Goal: Task Accomplishment & Management: Use online tool/utility

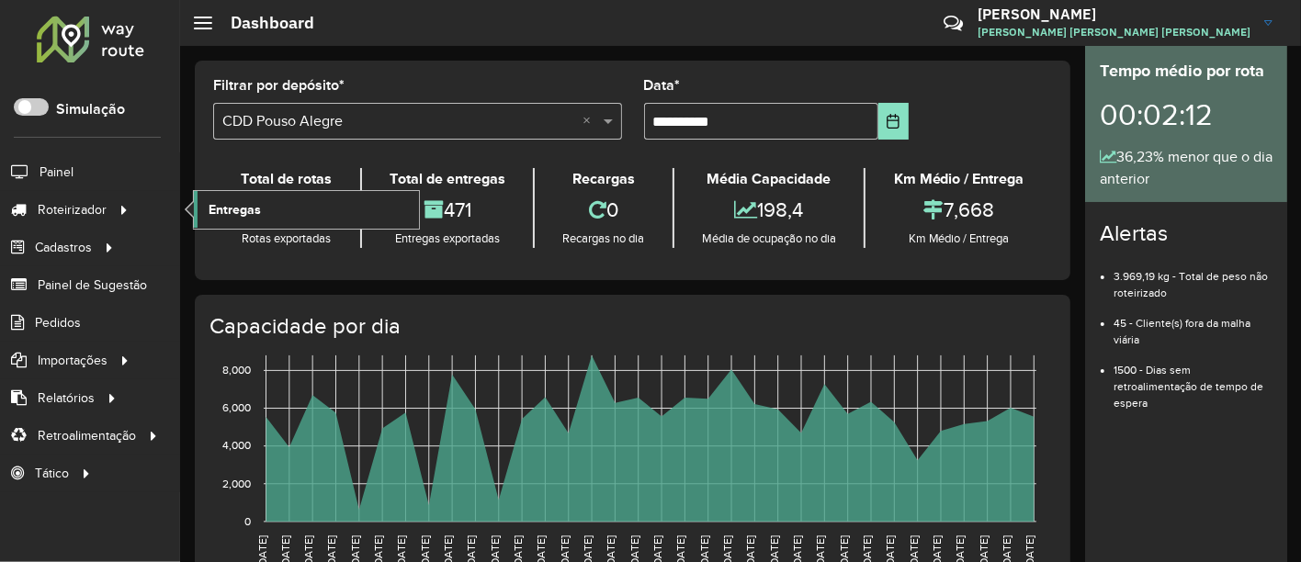
click at [202, 203] on link "Entregas" at bounding box center [306, 209] width 225 height 37
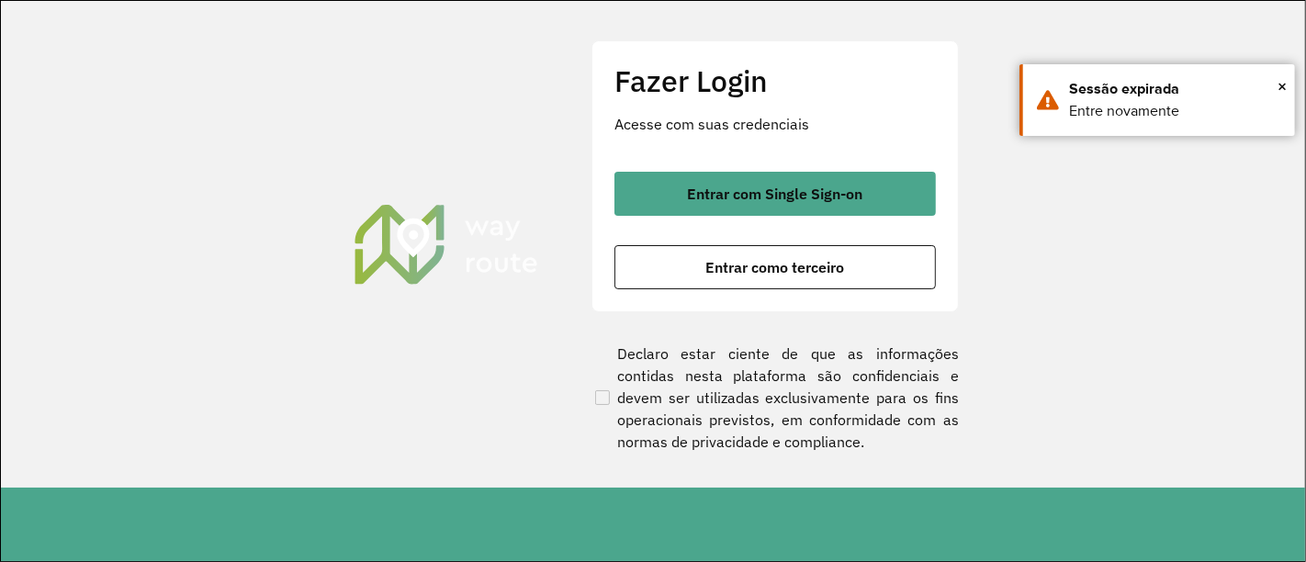
click at [643, 220] on div "Entrar com Single Sign-on Entrar como terceiro" at bounding box center [774, 231] width 321 height 118
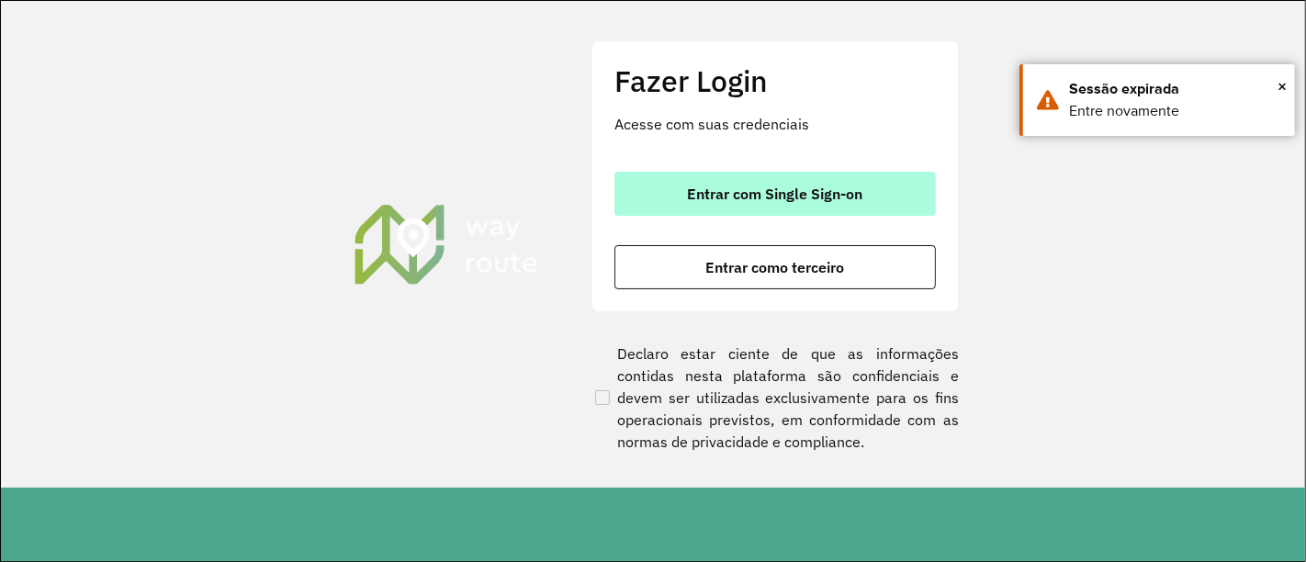
click at [665, 202] on button "Entrar com Single Sign-on" at bounding box center [774, 194] width 321 height 44
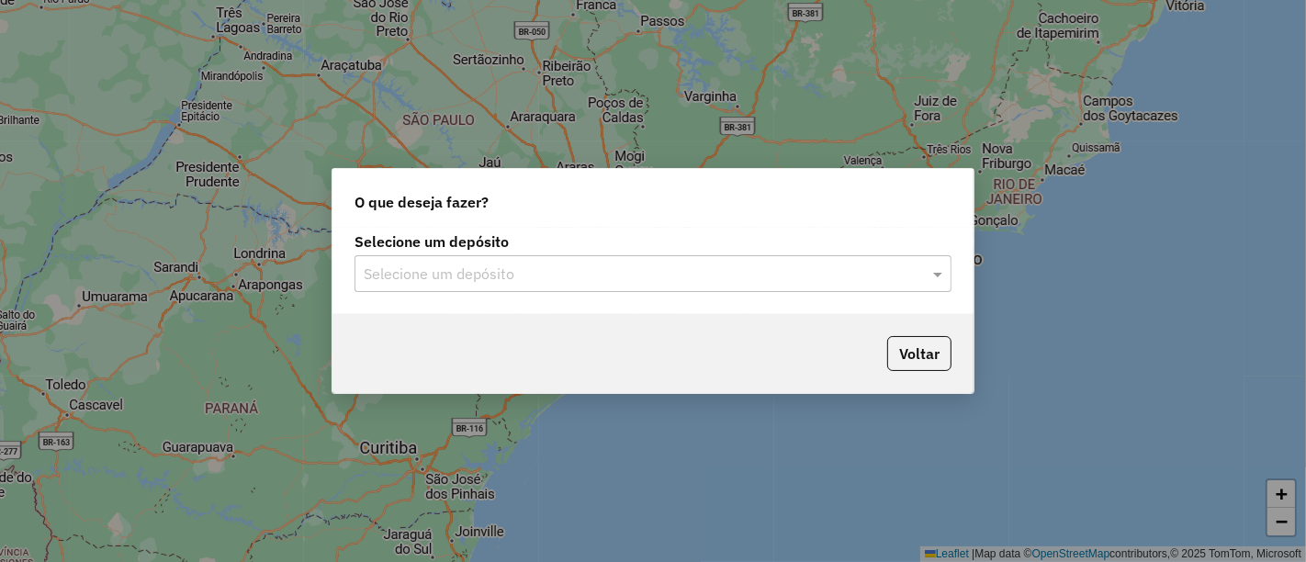
click at [679, 287] on div "Selecione um depósito" at bounding box center [653, 273] width 597 height 37
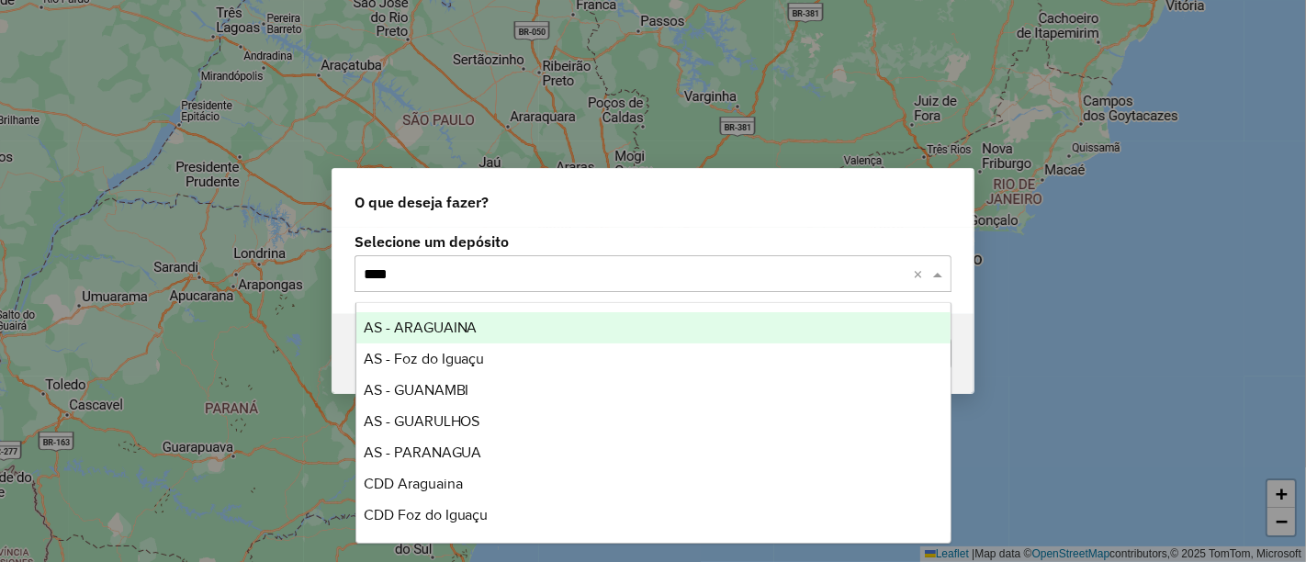
type input "*****"
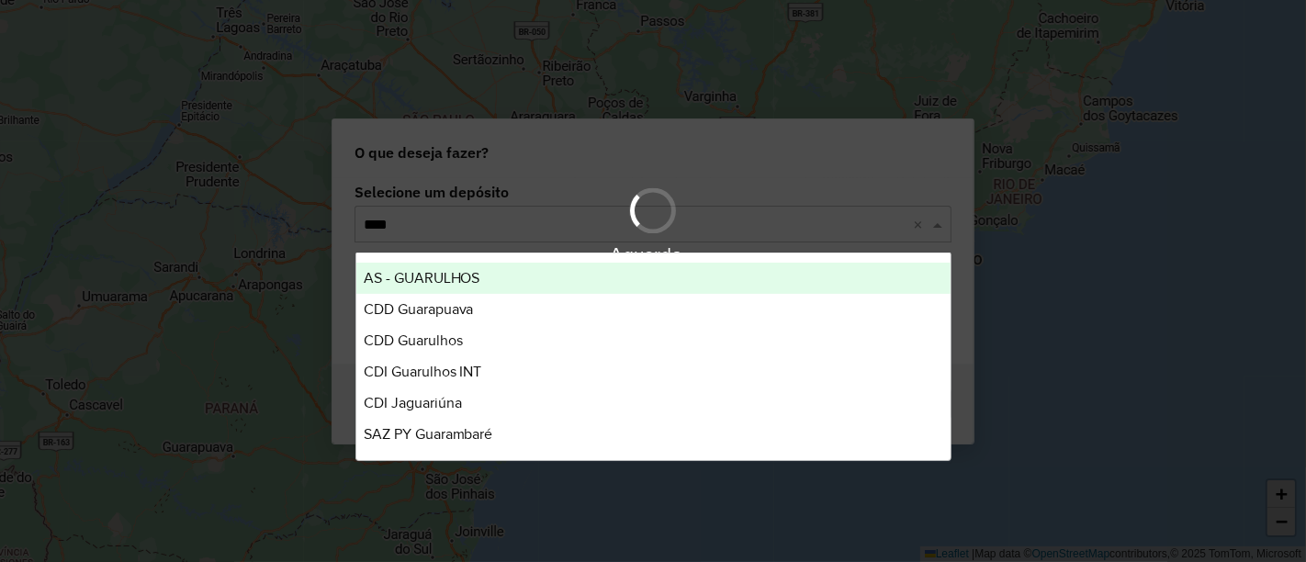
type input "*****"
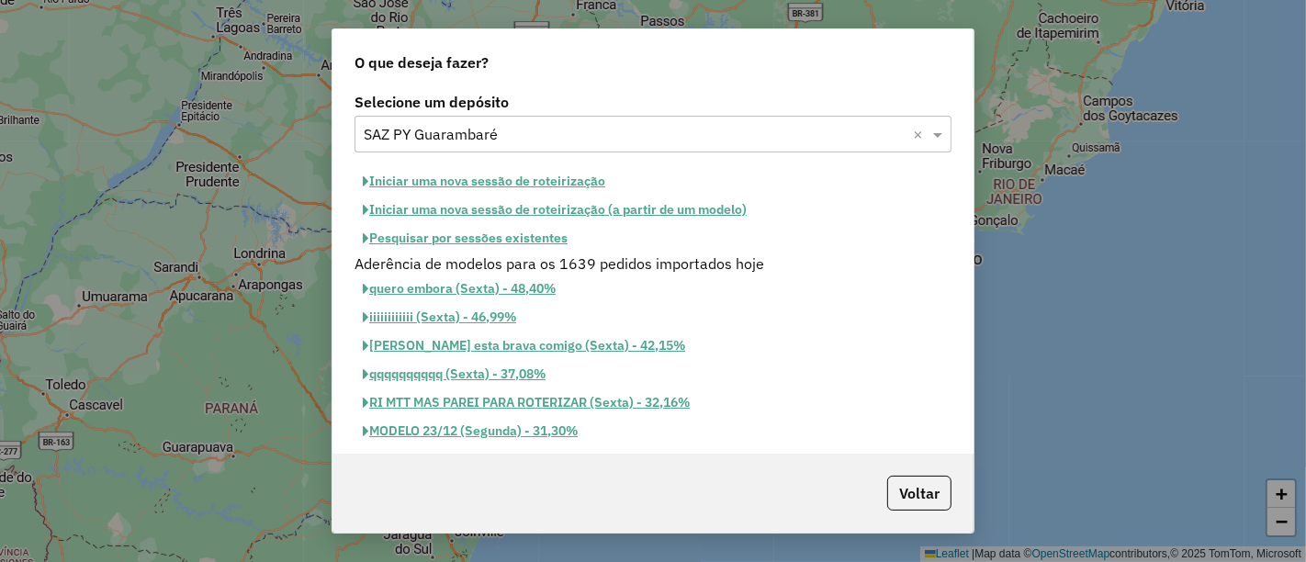
click at [556, 233] on button "Pesquisar por sessões existentes" at bounding box center [465, 238] width 221 height 28
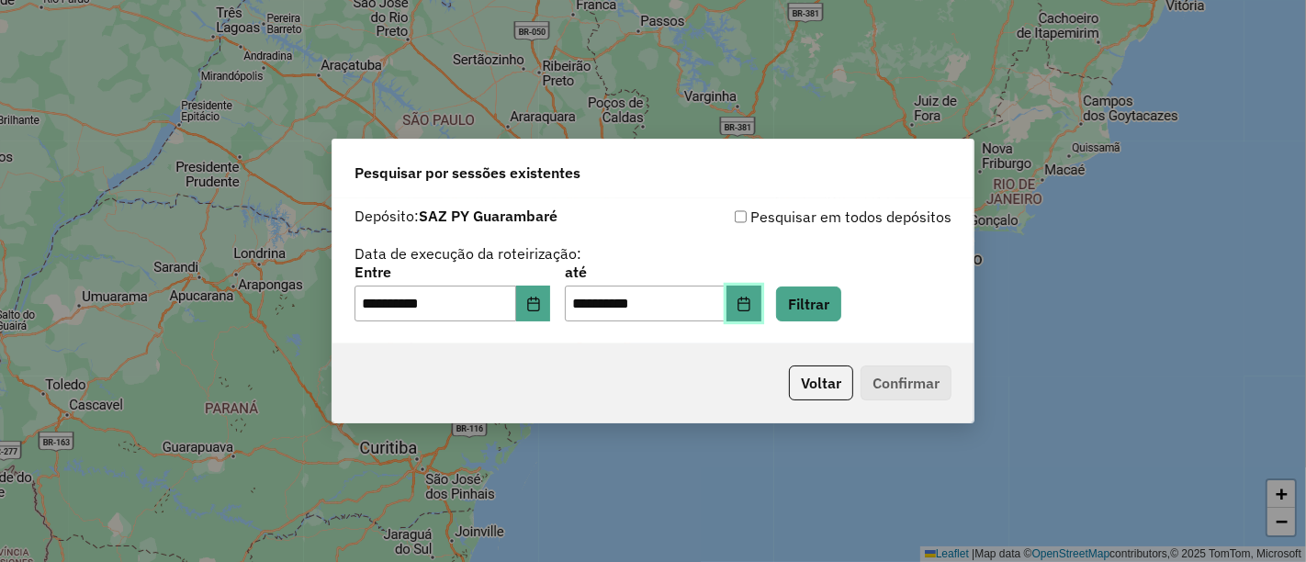
click at [760, 310] on button "Choose Date" at bounding box center [743, 304] width 35 height 37
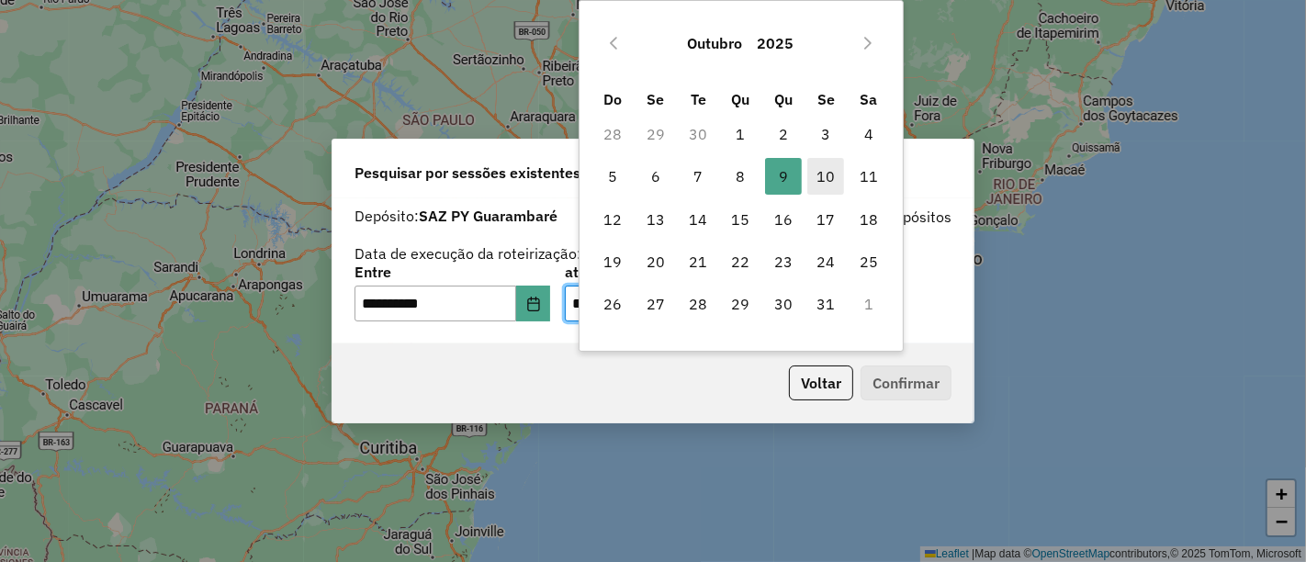
click at [827, 169] on span "10" at bounding box center [825, 176] width 37 height 37
type input "**********"
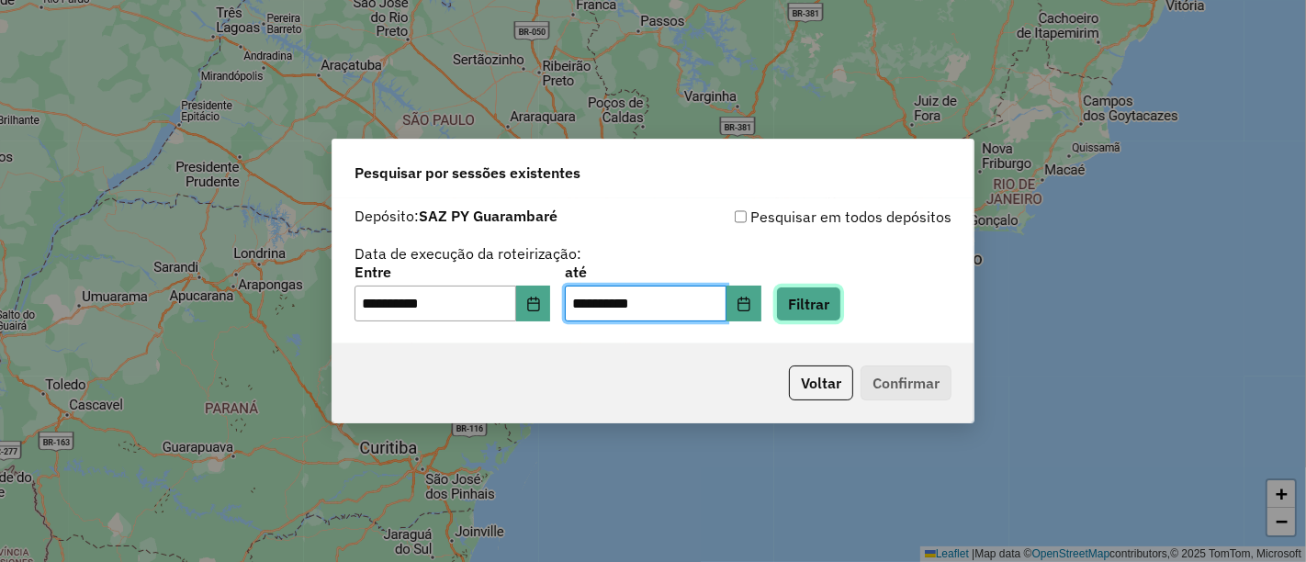
click at [840, 302] on button "Filtrar" at bounding box center [808, 304] width 65 height 35
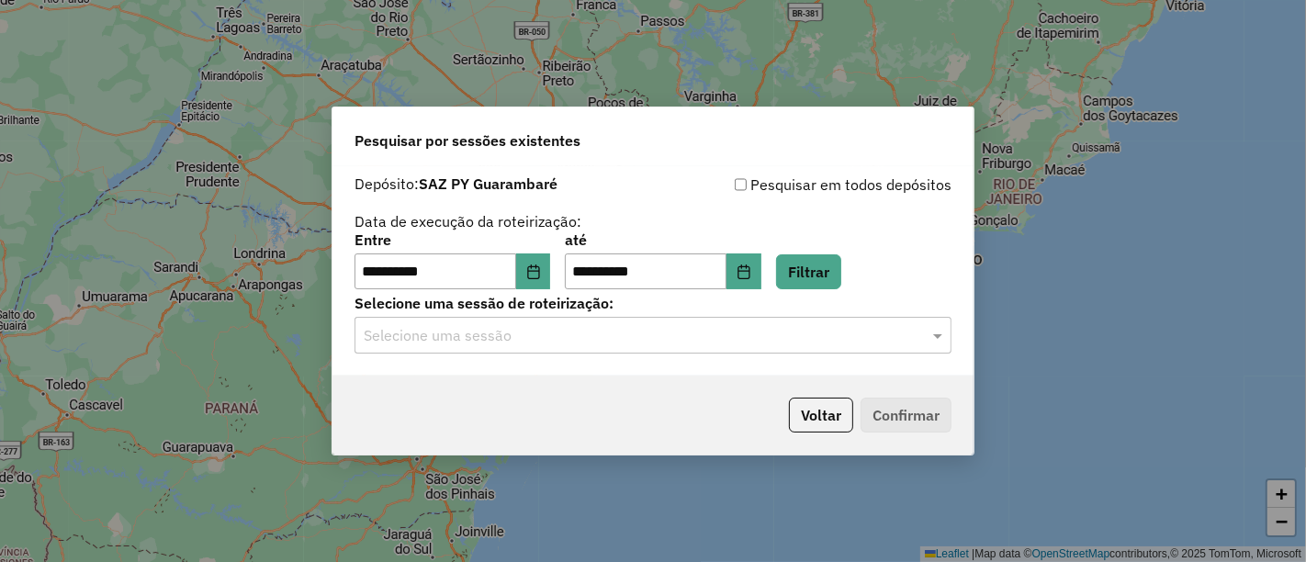
click at [693, 332] on input "text" at bounding box center [635, 336] width 542 height 22
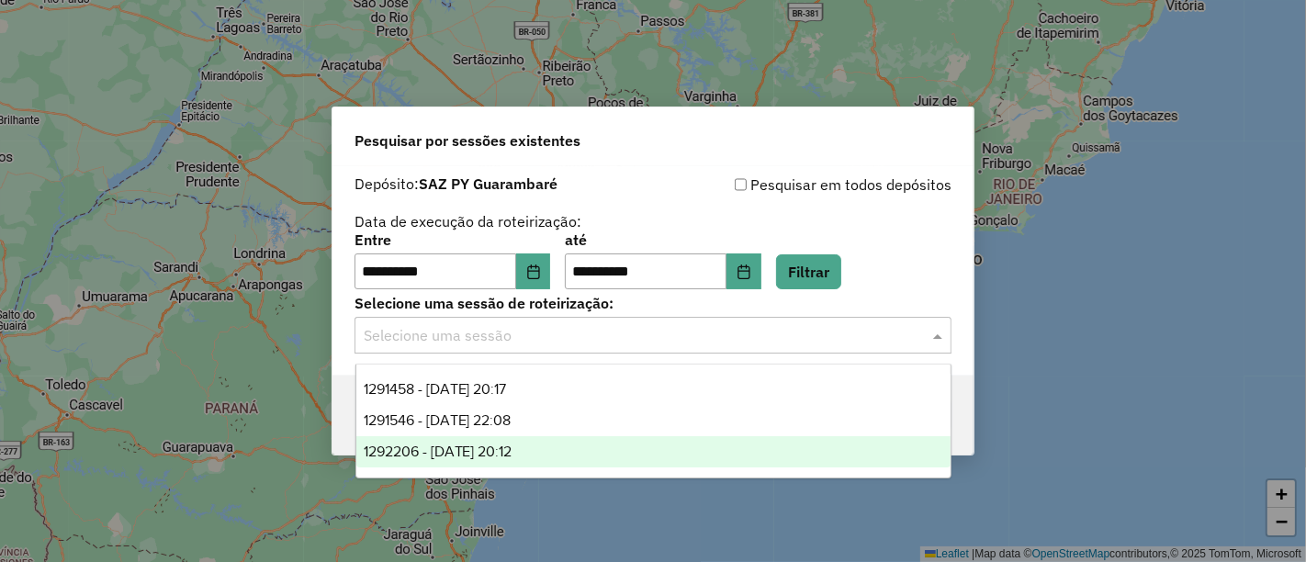
click at [580, 451] on div "1292206 - 10/10/2025 20:12" at bounding box center [653, 451] width 594 height 31
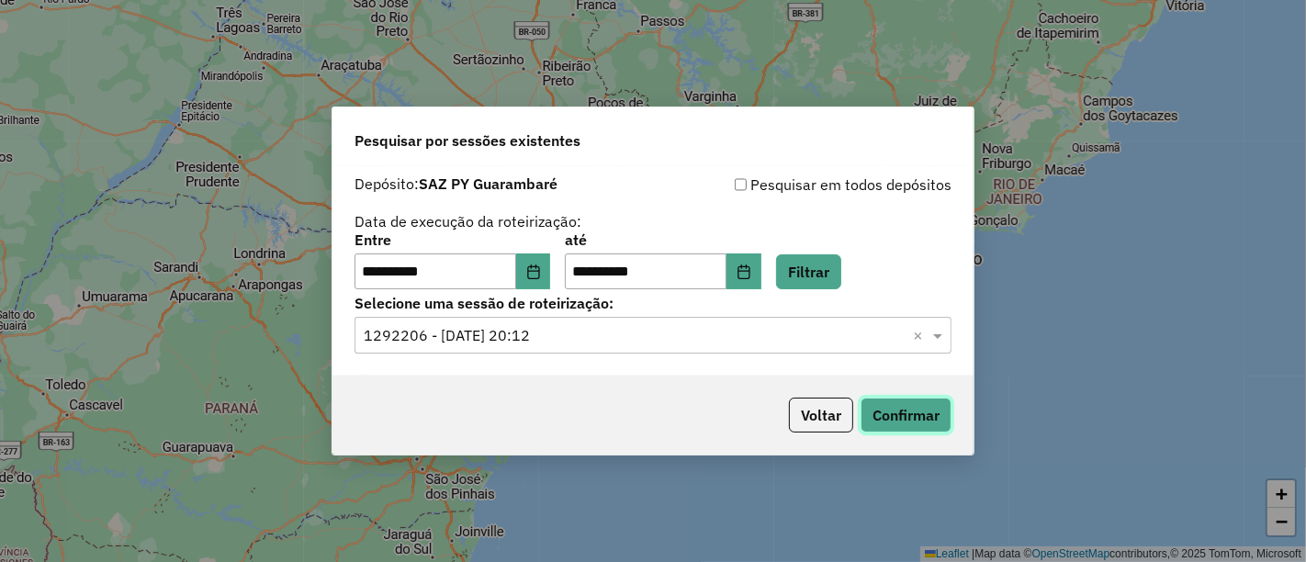
click at [903, 415] on button "Confirmar" at bounding box center [906, 415] width 91 height 35
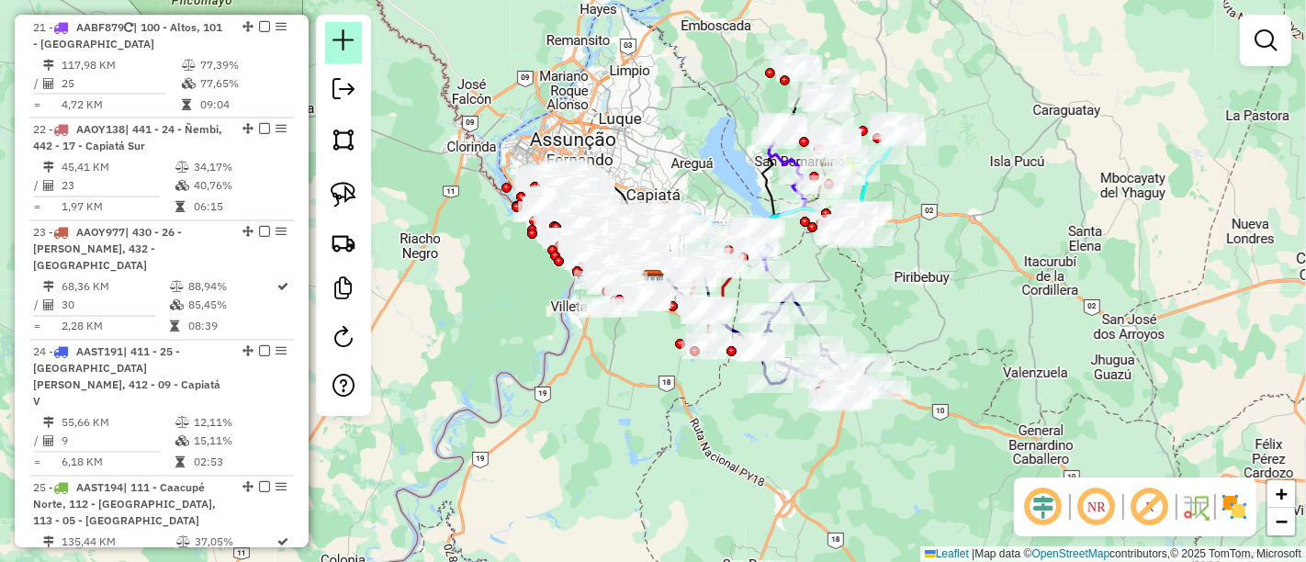
scroll to position [2607, 0]
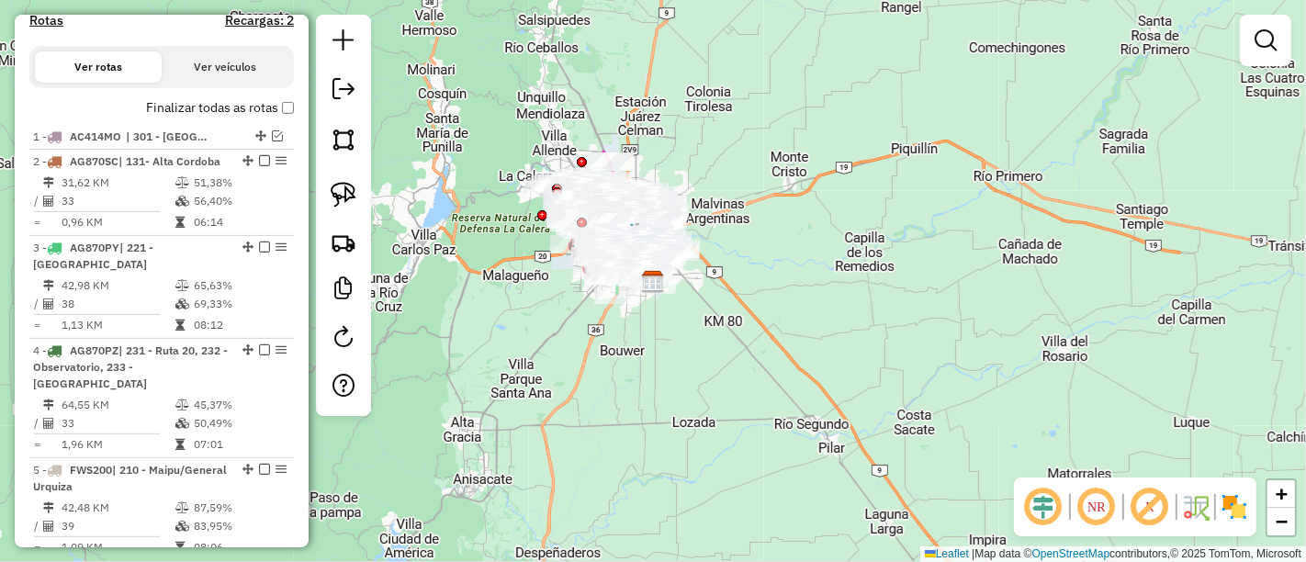
scroll to position [580, 0]
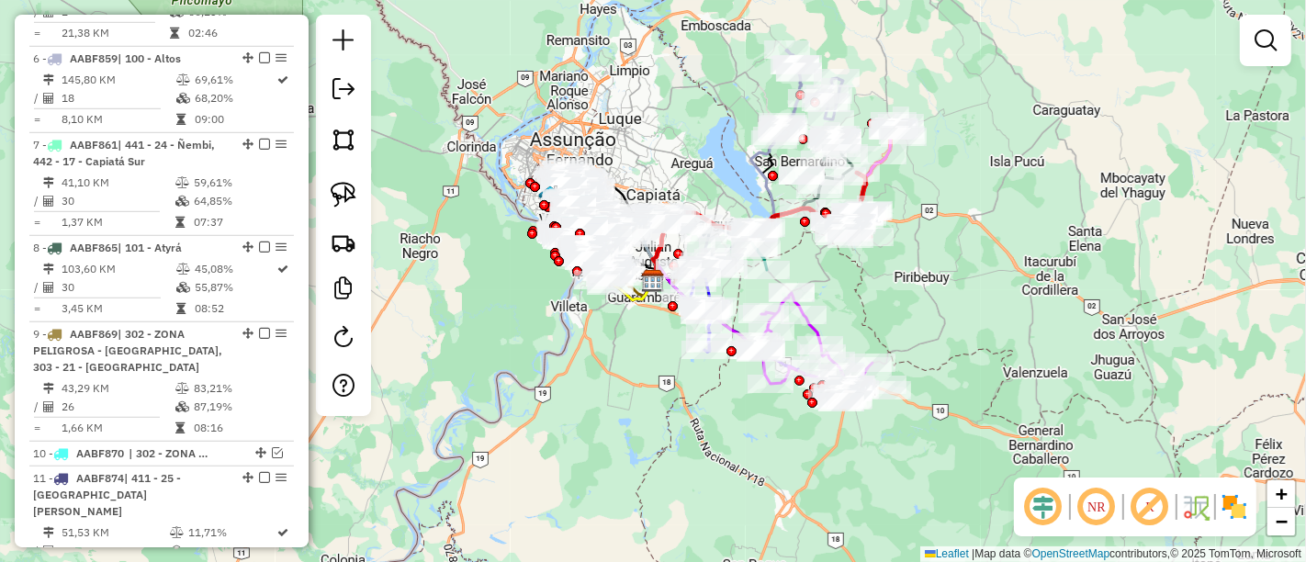
scroll to position [892, 0]
